Goal: Information Seeking & Learning: Learn about a topic

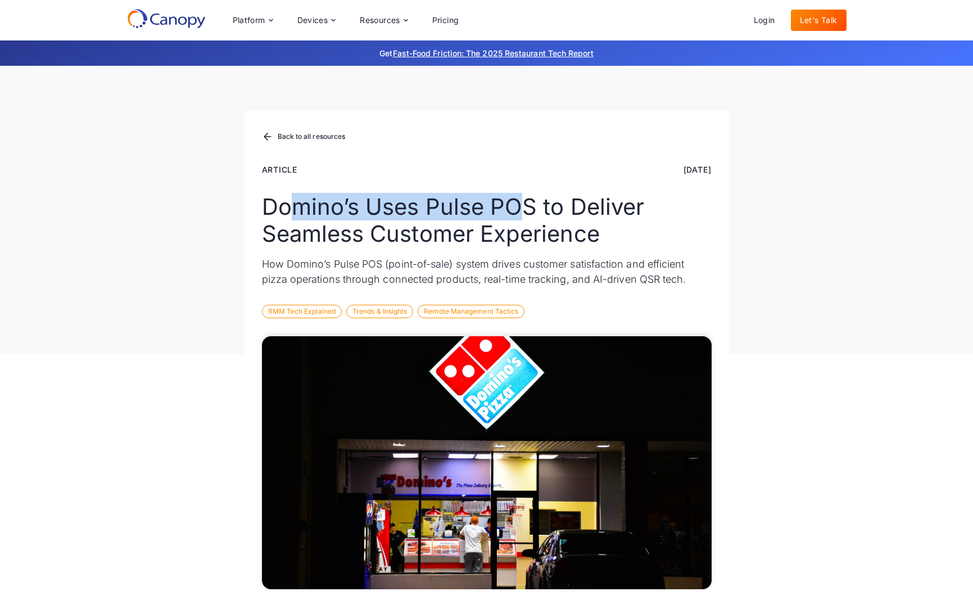
drag, startPoint x: 394, startPoint y: 204, endPoint x: 530, endPoint y: 219, distance: 137.4
click at [530, 219] on h1 "Domino’s Uses Pulse POS to Deliver Seamless Customer Experience" at bounding box center [487, 220] width 450 height 54
click at [544, 231] on h1 "Domino’s Uses Pulse POS to Deliver Seamless Customer Experience" at bounding box center [487, 220] width 450 height 54
click at [477, 206] on h1 "Domino’s Uses Pulse POS to Deliver Seamless Customer Experience" at bounding box center [487, 220] width 450 height 54
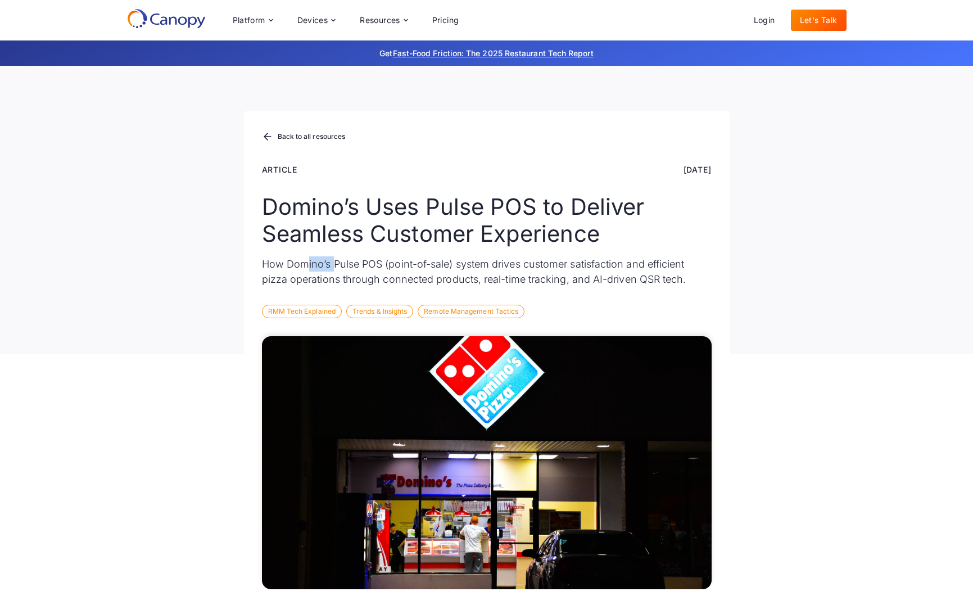
drag, startPoint x: 305, startPoint y: 266, endPoint x: 345, endPoint y: 264, distance: 40.0
click at [344, 263] on p "How Domino’s Pulse POS (point-of-sale) system drives customer satisfaction and …" at bounding box center [487, 271] width 450 height 30
click at [350, 264] on p "How Domino’s Pulse POS (point-of-sale) system drives customer satisfaction and …" at bounding box center [487, 271] width 450 height 30
click at [338, 264] on p "How Domino’s Pulse POS (point-of-sale) system drives customer satisfaction and …" at bounding box center [487, 271] width 450 height 30
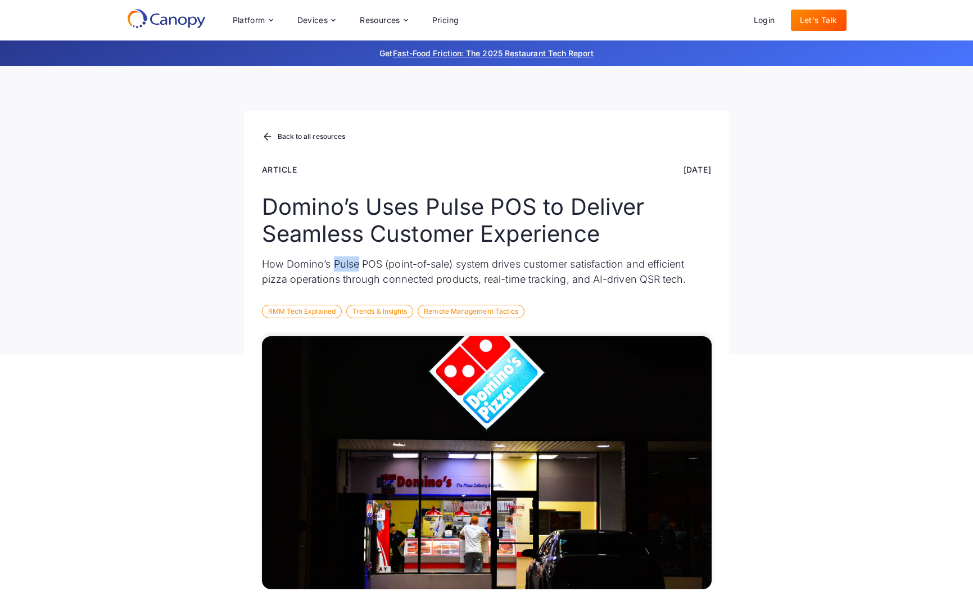
copy p "Pulse"
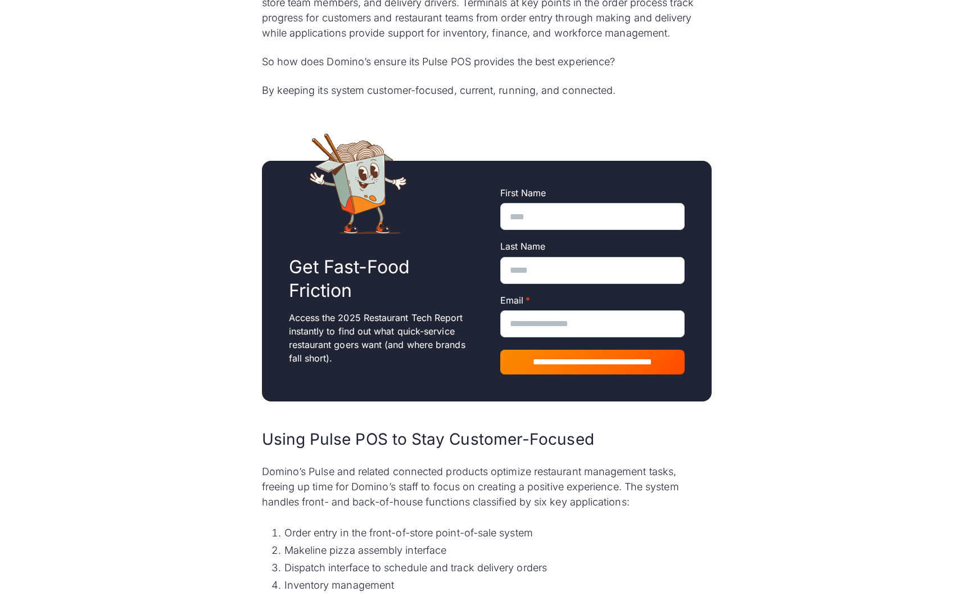
scroll to position [1178, 0]
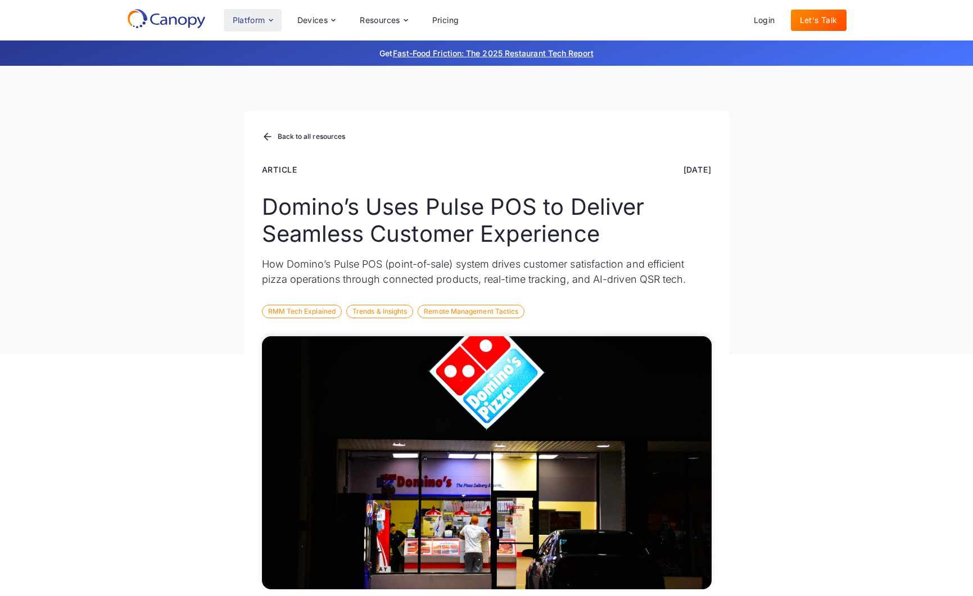
click at [260, 19] on div "Platform" at bounding box center [249, 20] width 33 height 8
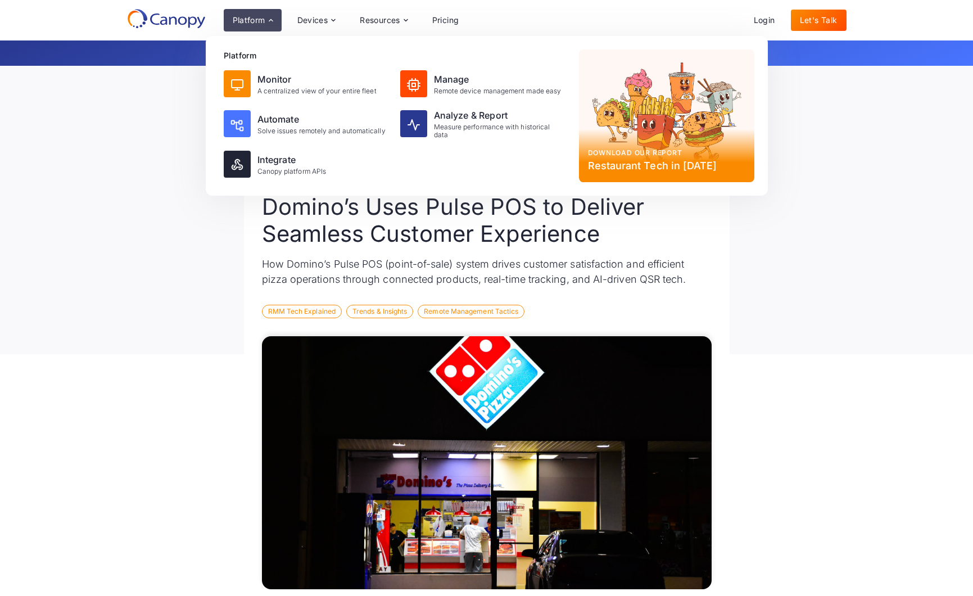
click at [260, 19] on div "Platform" at bounding box center [249, 20] width 33 height 8
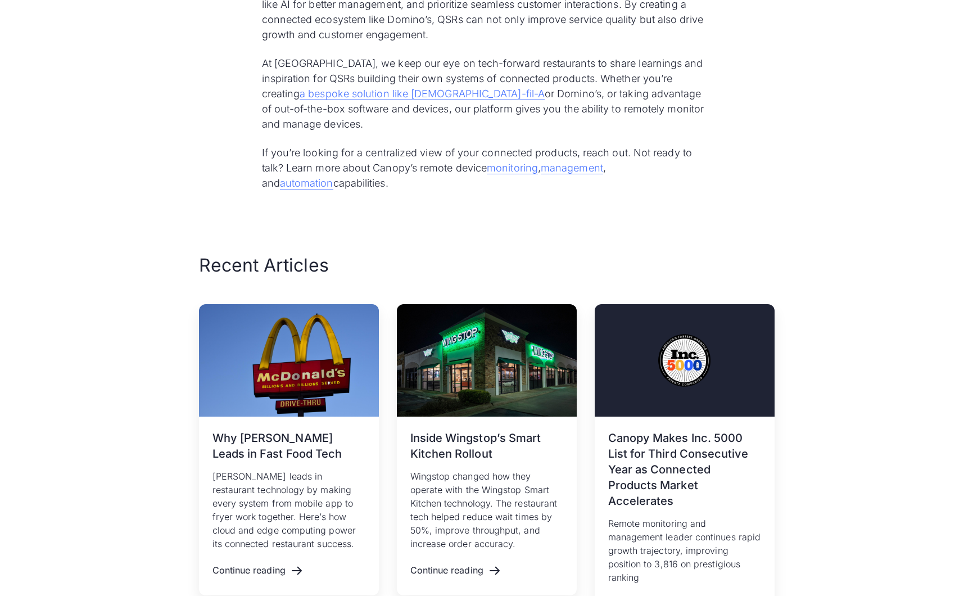
scroll to position [3688, 0]
